Goal: Task Accomplishment & Management: Use online tool/utility

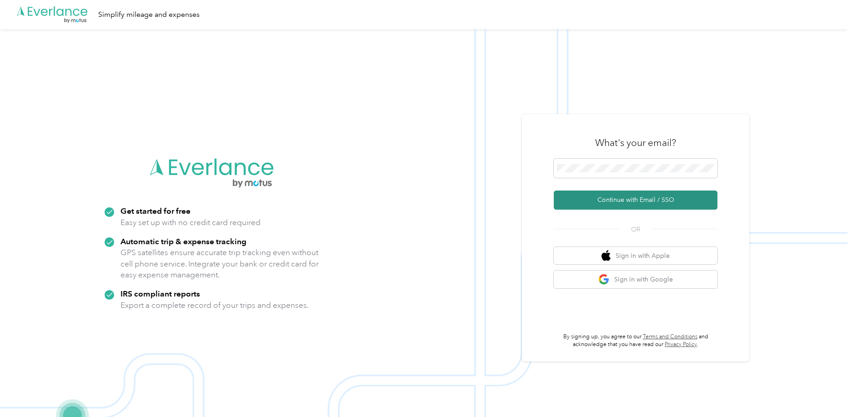
click at [649, 200] on button "Continue with Email / SSO" at bounding box center [636, 200] width 164 height 19
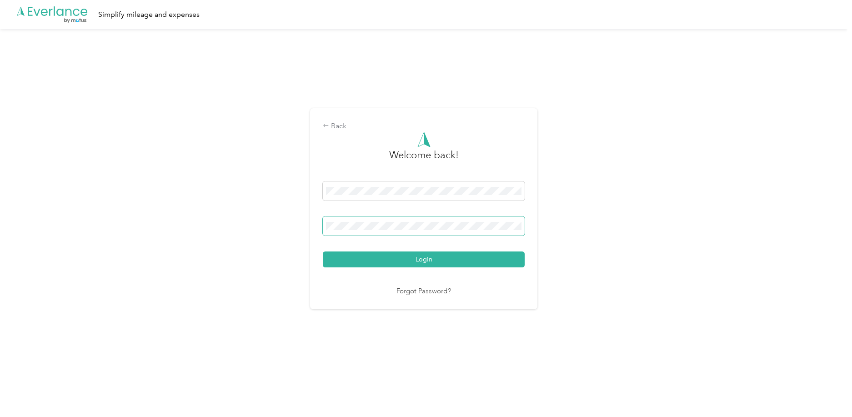
click at [487, 231] on span at bounding box center [424, 225] width 202 height 19
click at [487, 230] on span at bounding box center [424, 225] width 202 height 19
click at [464, 225] on span at bounding box center [424, 225] width 202 height 19
click at [323, 251] on button "Login" at bounding box center [424, 259] width 202 height 16
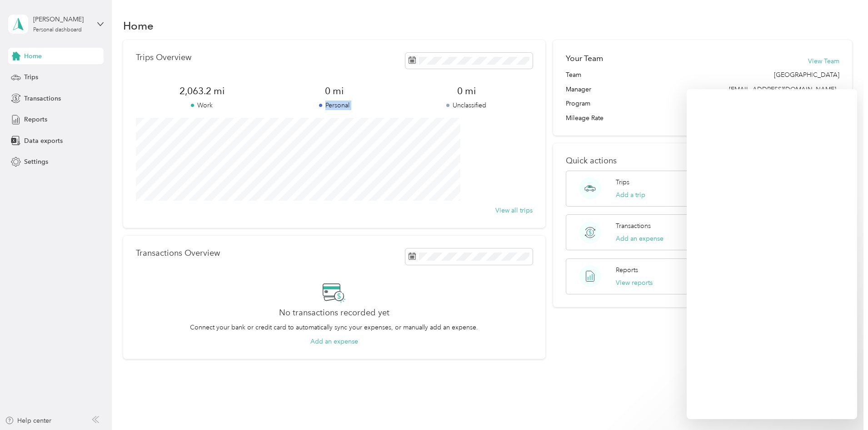
drag, startPoint x: 395, startPoint y: 80, endPoint x: 637, endPoint y: 90, distance: 242.1
click at [524, 73] on div "Trips Overview 2,063.2 mi Work 0 mi Personal 0 mi Unclassified View all trips" at bounding box center [334, 134] width 422 height 188
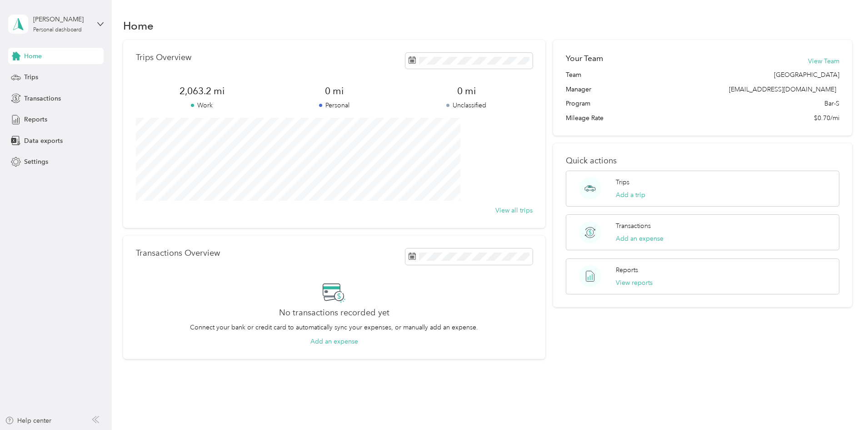
click at [834, 90] on div "Trips Overview 2,063.2 mi Work 0 mi Personal 0 mi Unclassified View all trips T…" at bounding box center [488, 199] width 730 height 319
click at [63, 66] on div "Home Trips Transactions Reports Data exports Settings" at bounding box center [55, 109] width 95 height 122
click at [62, 70] on div "Trips" at bounding box center [55, 77] width 95 height 16
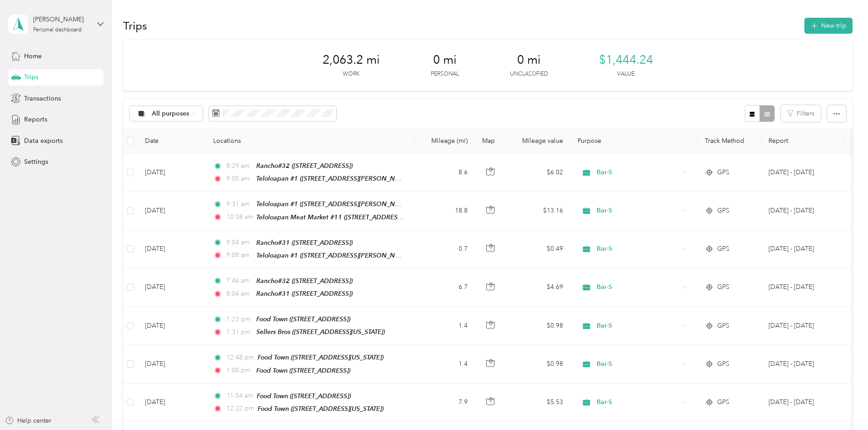
click at [55, 75] on div "Trips" at bounding box center [55, 77] width 95 height 16
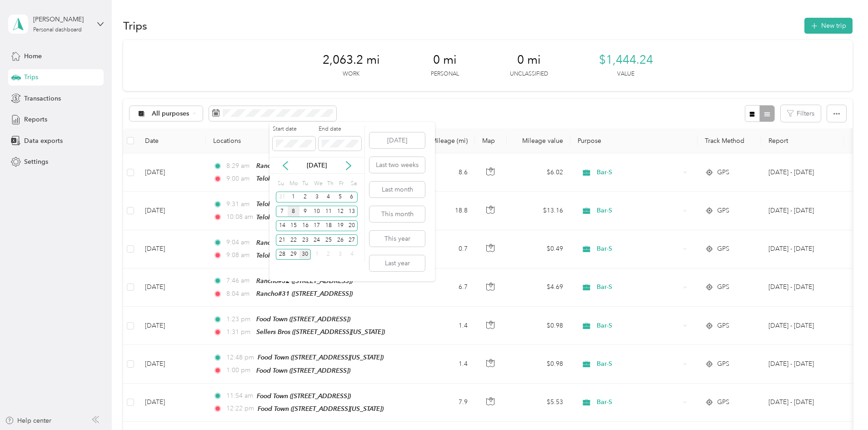
drag, startPoint x: 293, startPoint y: 191, endPoint x: 296, endPoint y: 216, distance: 24.7
click at [293, 191] on div "1" at bounding box center [294, 196] width 12 height 11
click at [294, 212] on div "8" at bounding box center [294, 211] width 12 height 11
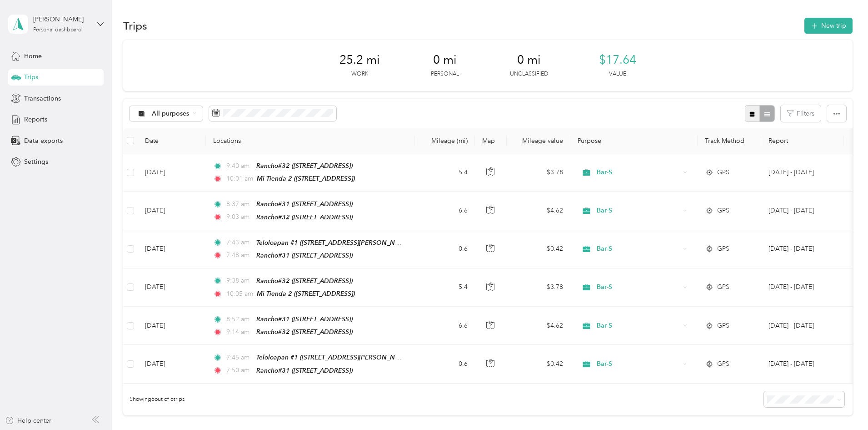
click at [745, 109] on button "button" at bounding box center [752, 113] width 15 height 17
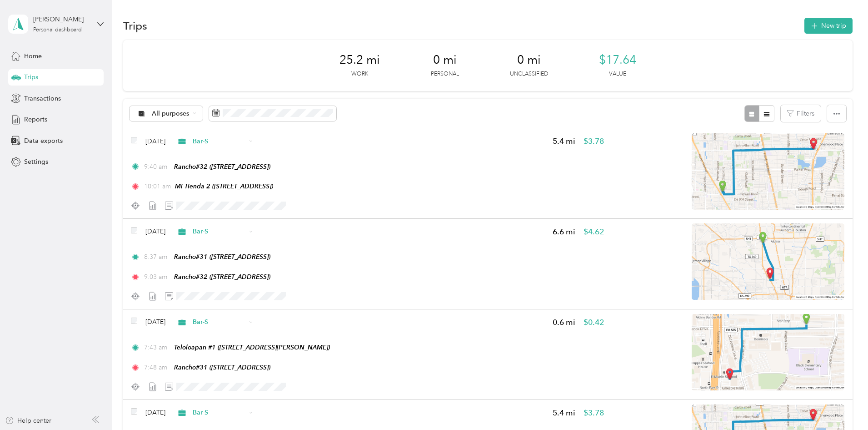
drag, startPoint x: 136, startPoint y: 178, endPoint x: 131, endPoint y: 183, distance: 6.8
click at [828, 117] on button "button" at bounding box center [837, 113] width 19 height 17
click at [761, 145] on span "Export" at bounding box center [761, 147] width 19 height 8
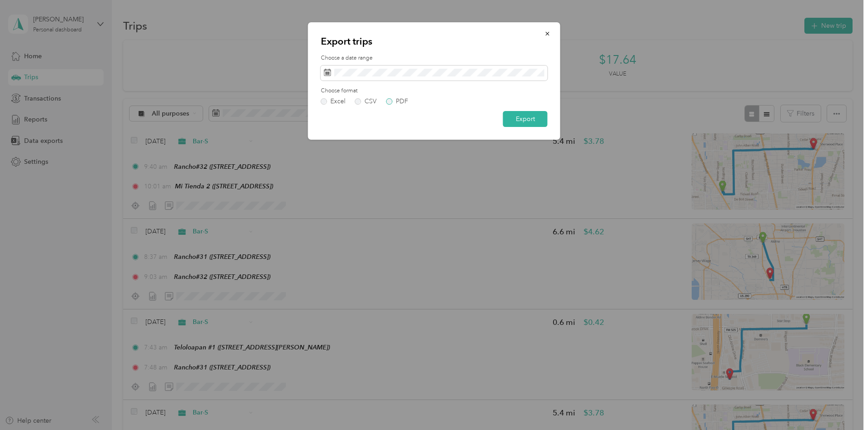
click at [387, 98] on label "PDF" at bounding box center [397, 101] width 22 height 6
click at [520, 120] on button "Export" at bounding box center [525, 119] width 45 height 16
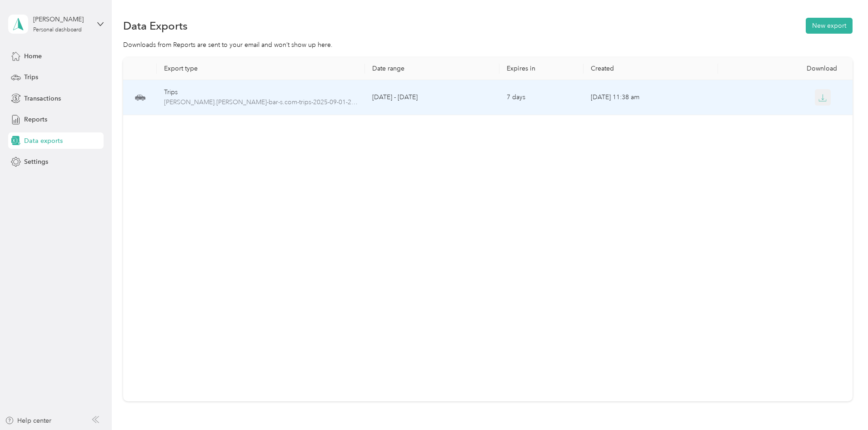
click at [819, 97] on icon "button" at bounding box center [823, 98] width 8 height 8
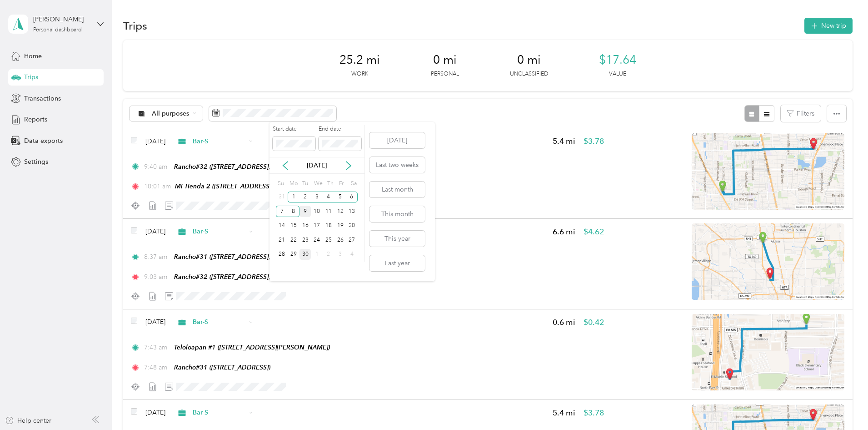
click at [304, 211] on div "9" at bounding box center [306, 211] width 12 height 11
click at [306, 223] on div "16" at bounding box center [306, 225] width 12 height 11
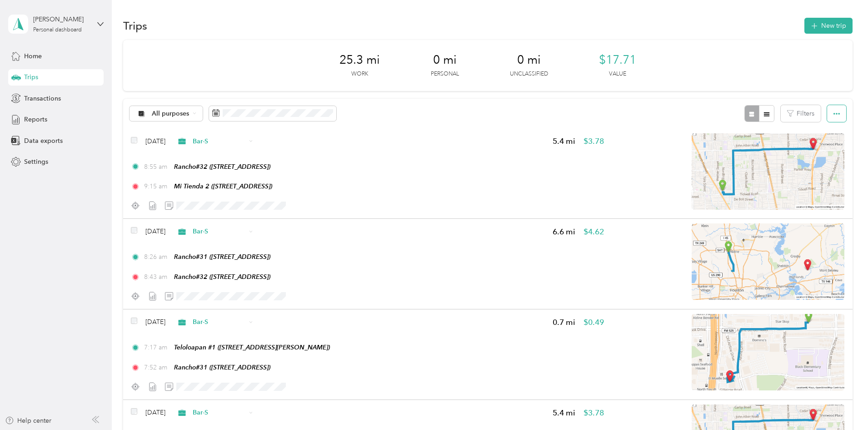
click at [828, 108] on button "button" at bounding box center [837, 113] width 19 height 17
click at [762, 147] on span "Export" at bounding box center [761, 147] width 19 height 8
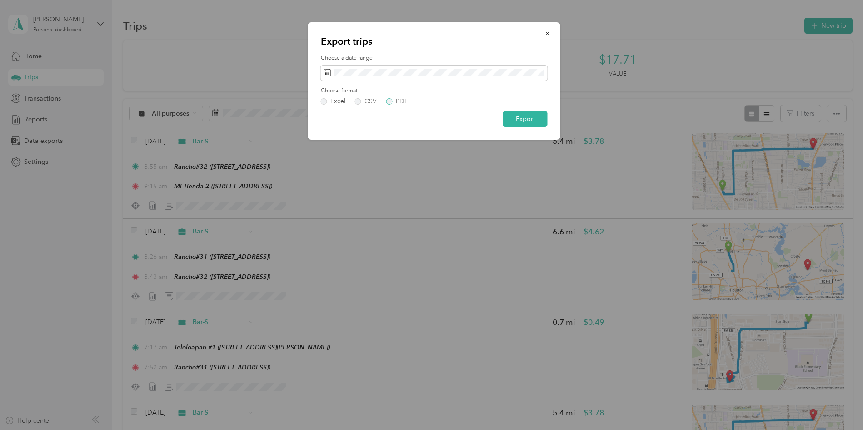
drag, startPoint x: 401, startPoint y: 95, endPoint x: 401, endPoint y: 100, distance: 5.0
click at [401, 96] on div "Choose format Excel CSV PDF" at bounding box center [434, 96] width 227 height 18
click at [401, 100] on div "PDF" at bounding box center [402, 101] width 12 height 6
click at [517, 116] on button "Export" at bounding box center [525, 119] width 45 height 16
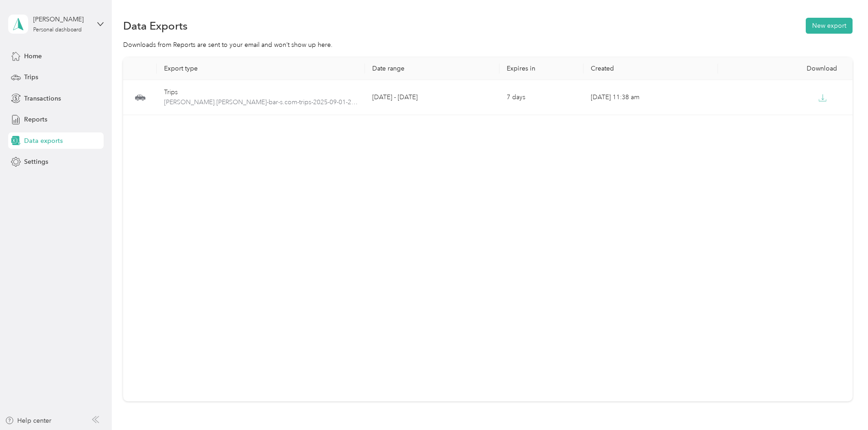
click at [583, 126] on div "Export type Date range Expires in Created Download Trips [PERSON_NAME].[PERSON_…" at bounding box center [488, 229] width 730 height 344
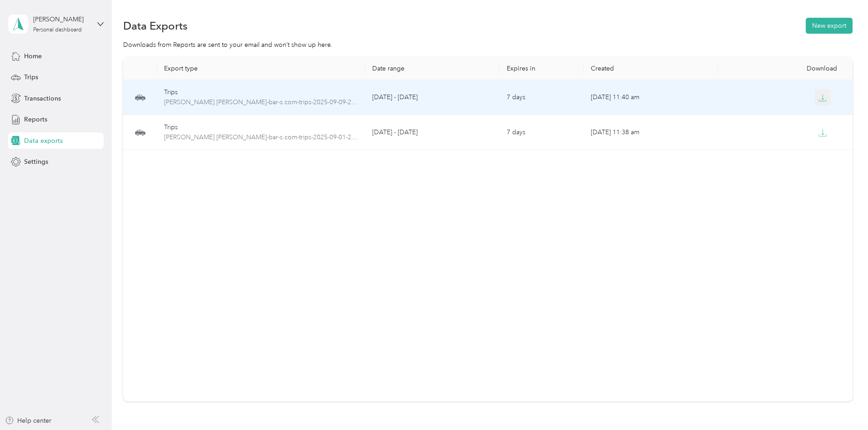
click at [819, 96] on icon "button" at bounding box center [823, 98] width 8 height 8
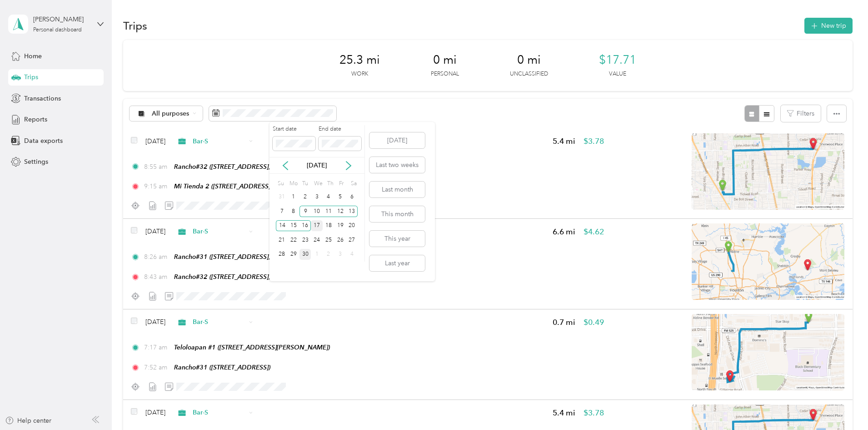
click at [312, 222] on div "17" at bounding box center [317, 225] width 12 height 11
click at [319, 236] on div "24" at bounding box center [317, 239] width 12 height 11
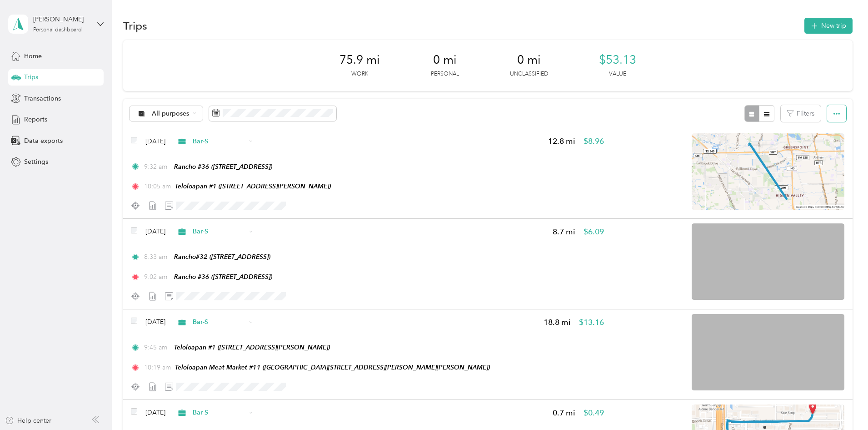
click at [828, 106] on button "button" at bounding box center [837, 113] width 19 height 17
click at [767, 145] on span "Export" at bounding box center [761, 147] width 19 height 8
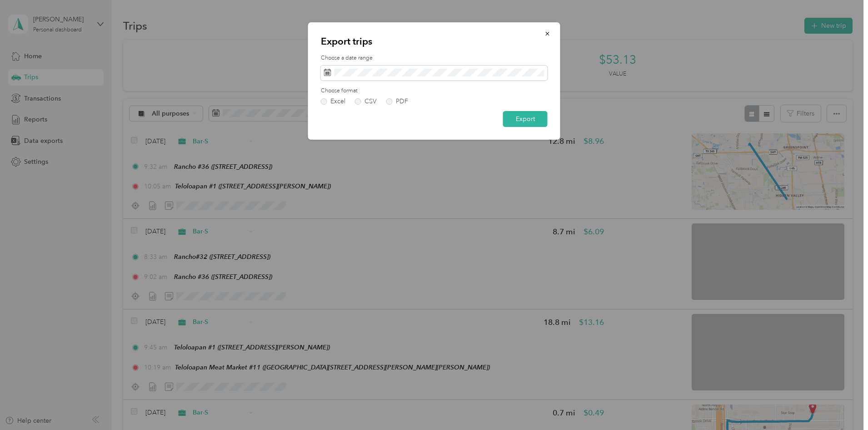
click at [399, 97] on div "Choose format Excel CSV PDF" at bounding box center [434, 96] width 227 height 18
click at [394, 101] on label "PDF" at bounding box center [397, 101] width 22 height 6
click at [517, 118] on button "Export" at bounding box center [525, 119] width 45 height 16
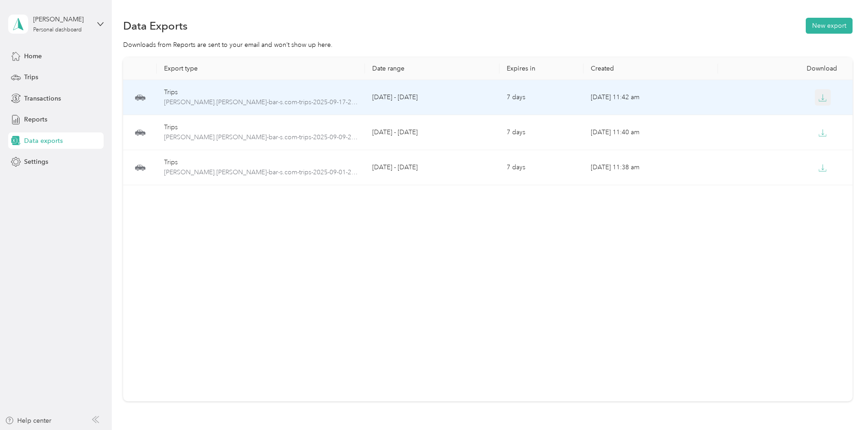
click at [819, 96] on icon "button" at bounding box center [823, 98] width 8 height 8
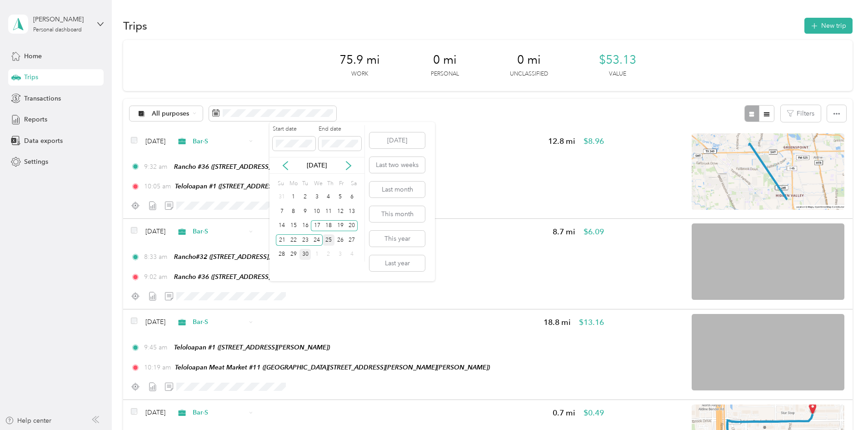
click at [327, 237] on div "25" at bounding box center [329, 239] width 12 height 11
click at [306, 256] on div "30" at bounding box center [306, 254] width 12 height 11
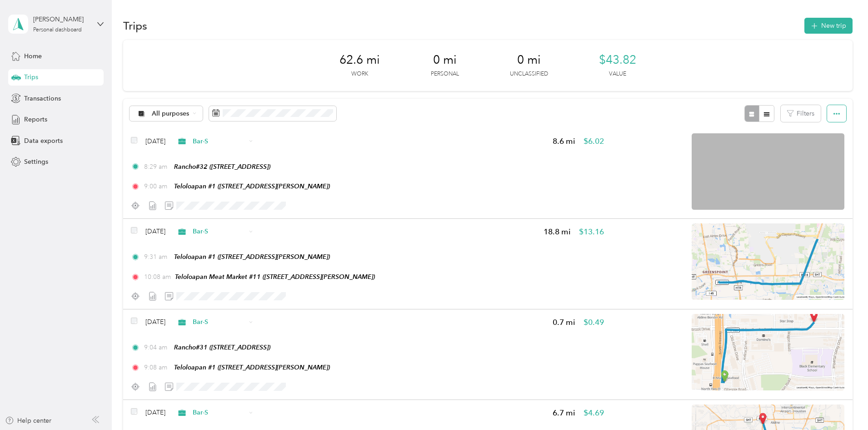
click at [828, 114] on button "button" at bounding box center [837, 113] width 19 height 17
click at [760, 143] on span "Export" at bounding box center [761, 147] width 19 height 8
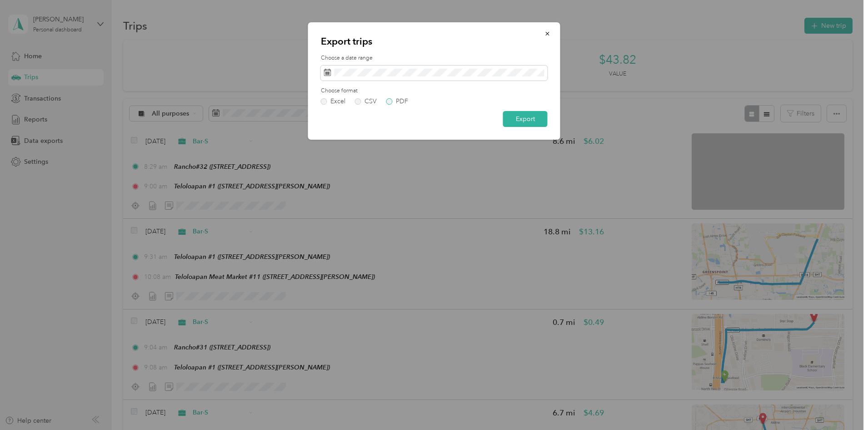
click at [389, 102] on label "PDF" at bounding box center [397, 101] width 22 height 6
click at [521, 115] on button "Export" at bounding box center [525, 119] width 45 height 16
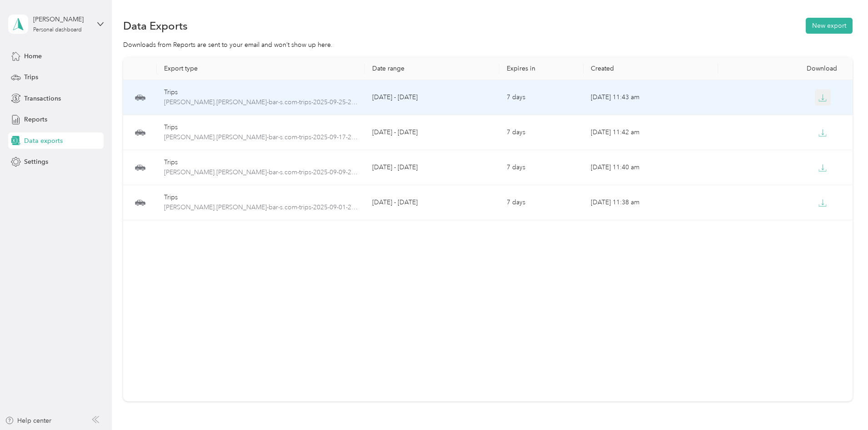
click at [819, 100] on icon "button" at bounding box center [823, 98] width 8 height 8
